Goal: Information Seeking & Learning: Learn about a topic

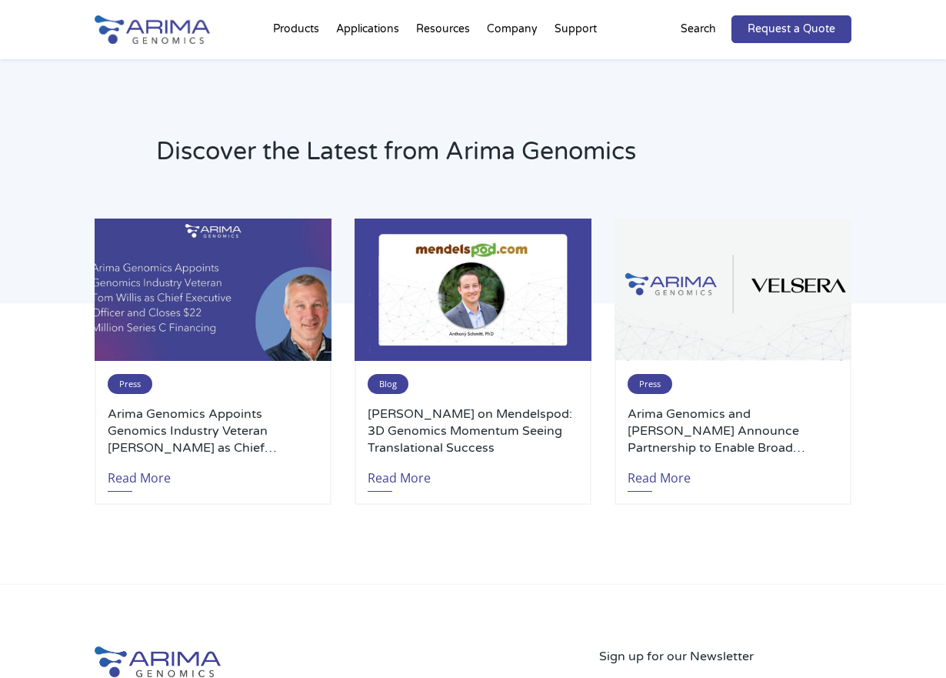
scroll to position [3575, 0]
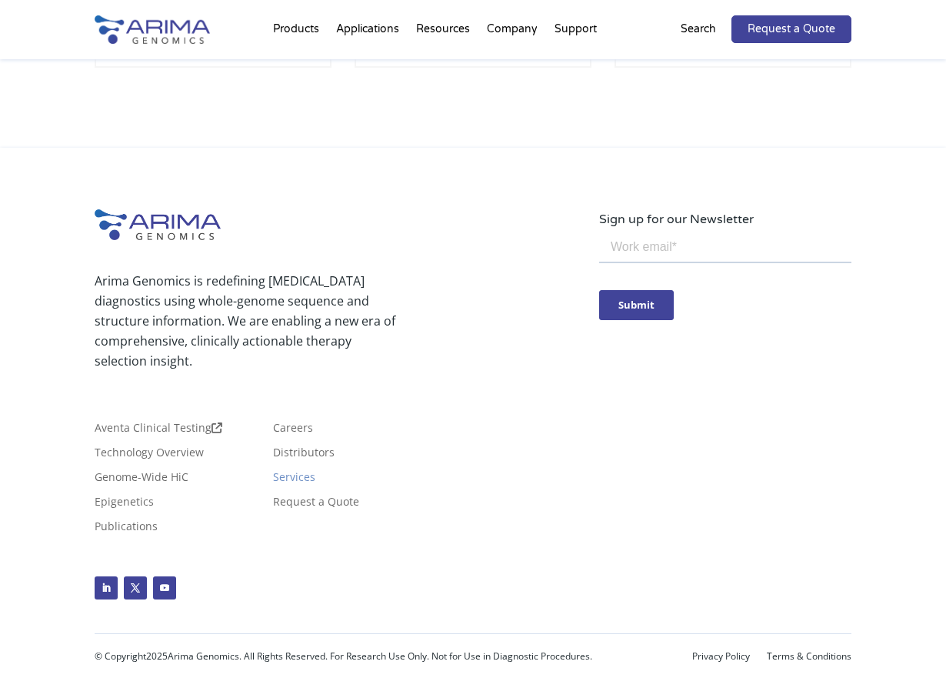
click at [292, 478] on link "Services" at bounding box center [294, 479] width 42 height 17
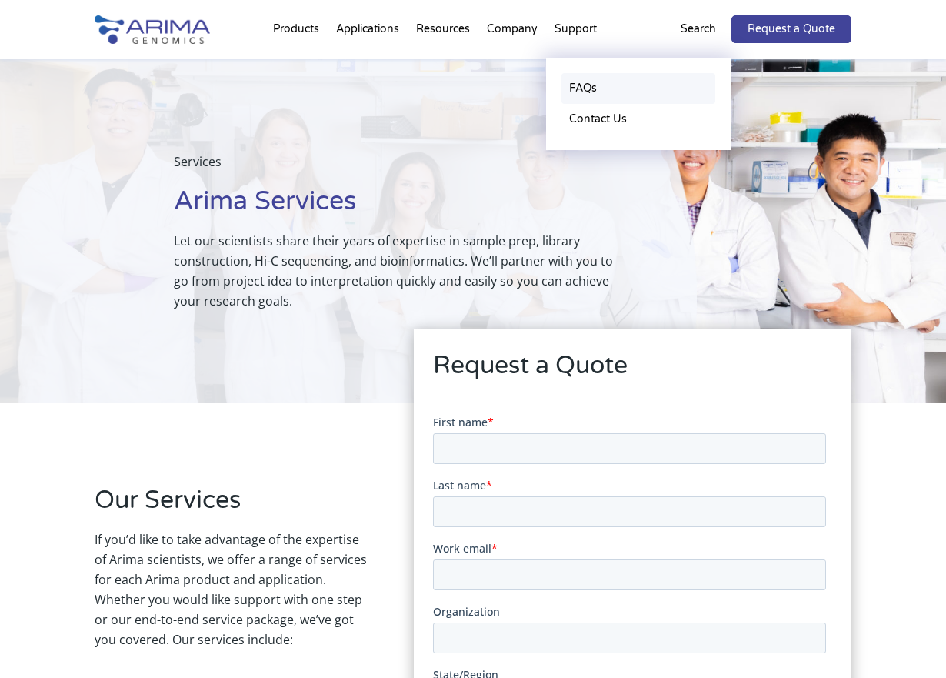
click at [587, 73] on link "FAQs" at bounding box center [638, 88] width 154 height 31
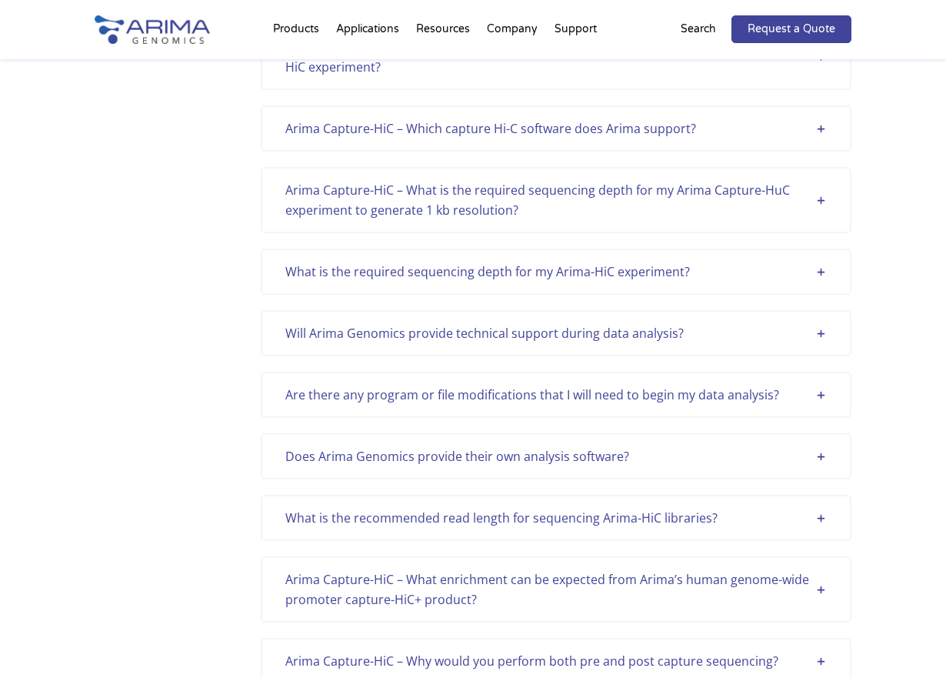
scroll to position [615, 0]
click at [546, 276] on div "What is the required sequencing depth for my Arima-HiC experiment?" at bounding box center [555, 270] width 541 height 20
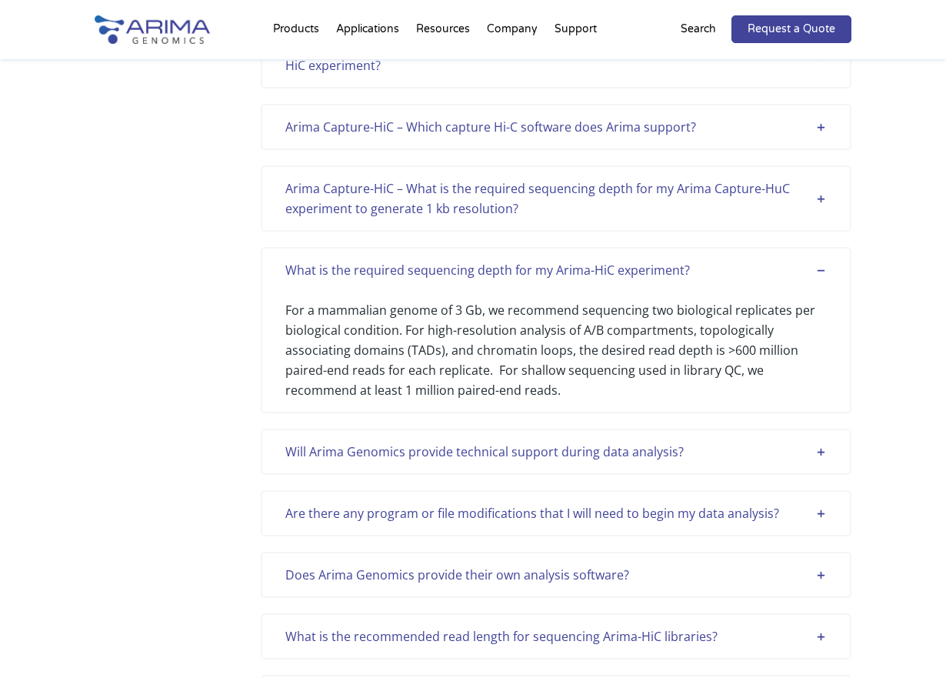
click at [545, 271] on div "What is the required sequencing depth for my Arima-HiC experiment?" at bounding box center [555, 270] width 541 height 20
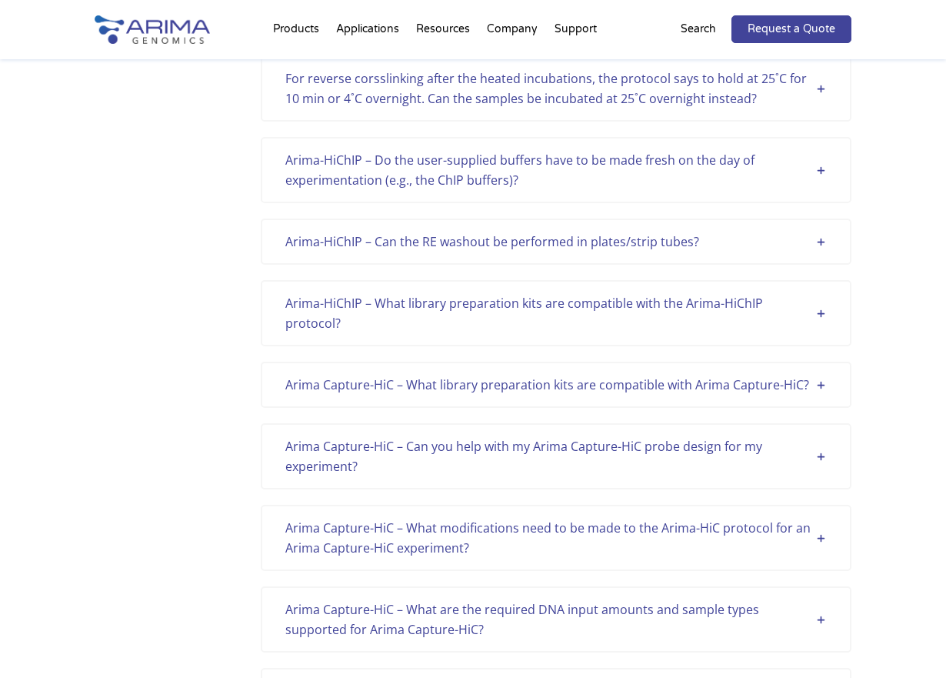
scroll to position [2769, 0]
click at [531, 301] on div "Arima-HiChIP – What library preparation kits are compatible with the Arima-HiCh…" at bounding box center [555, 312] width 541 height 40
